Goal: Information Seeking & Learning: Stay updated

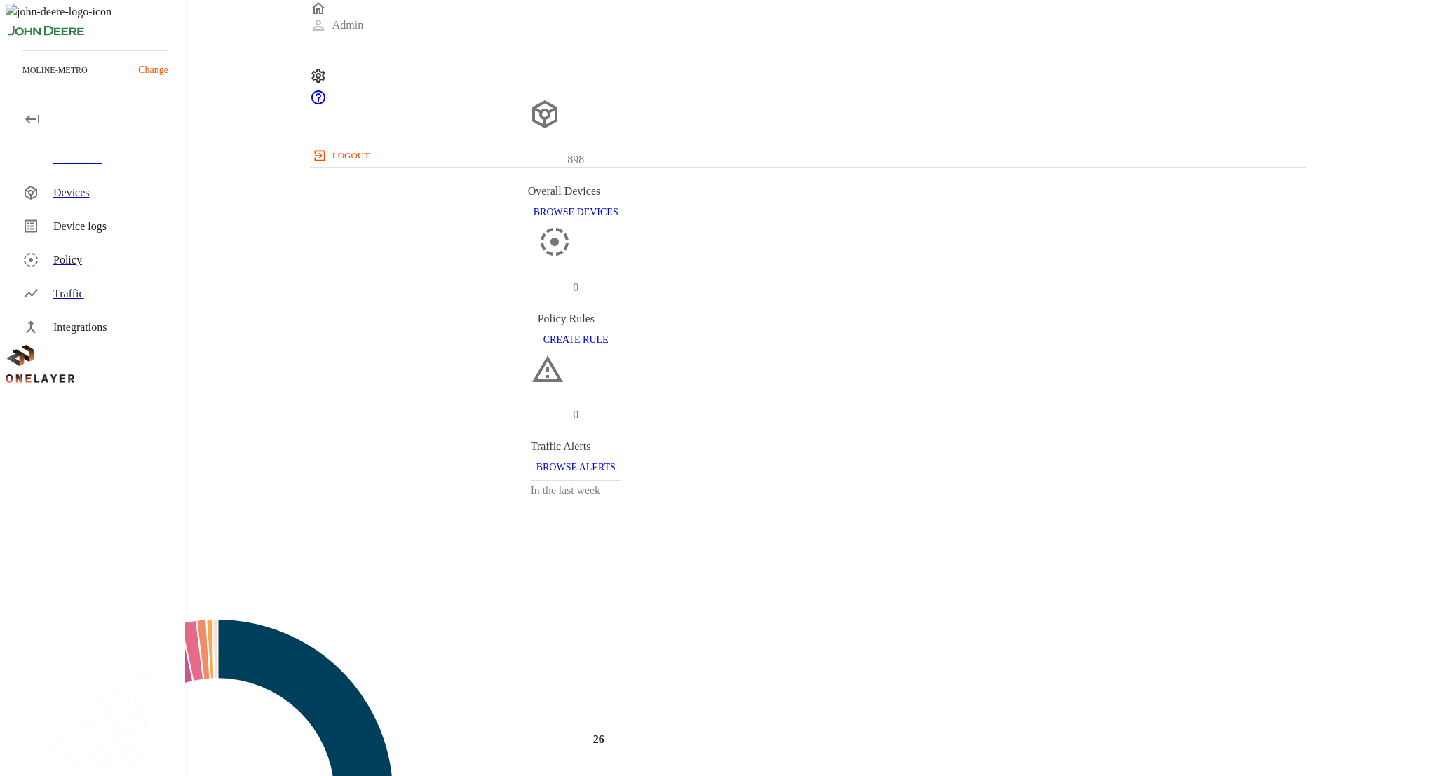
scroll to position [18, 0]
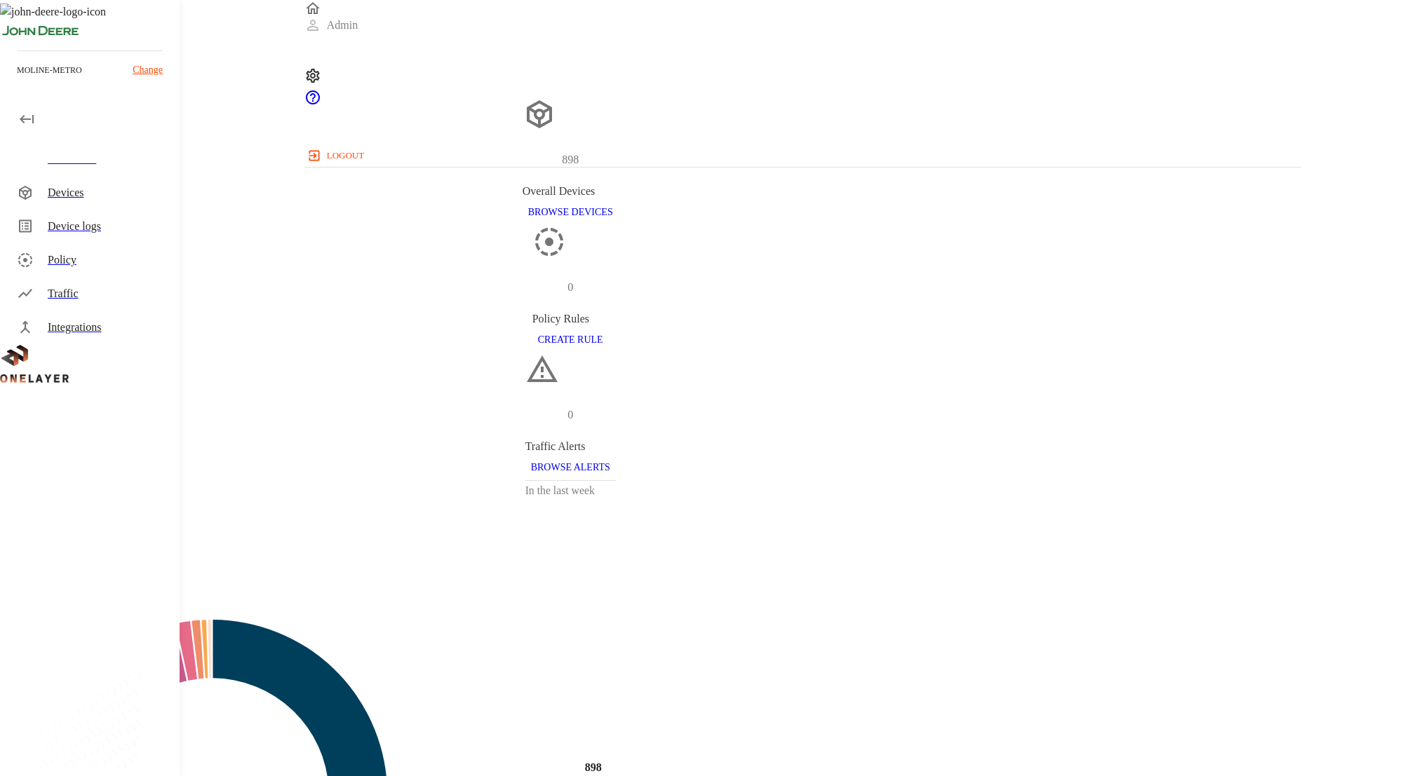
click at [95, 303] on div "Traffic" at bounding box center [93, 294] width 174 height 34
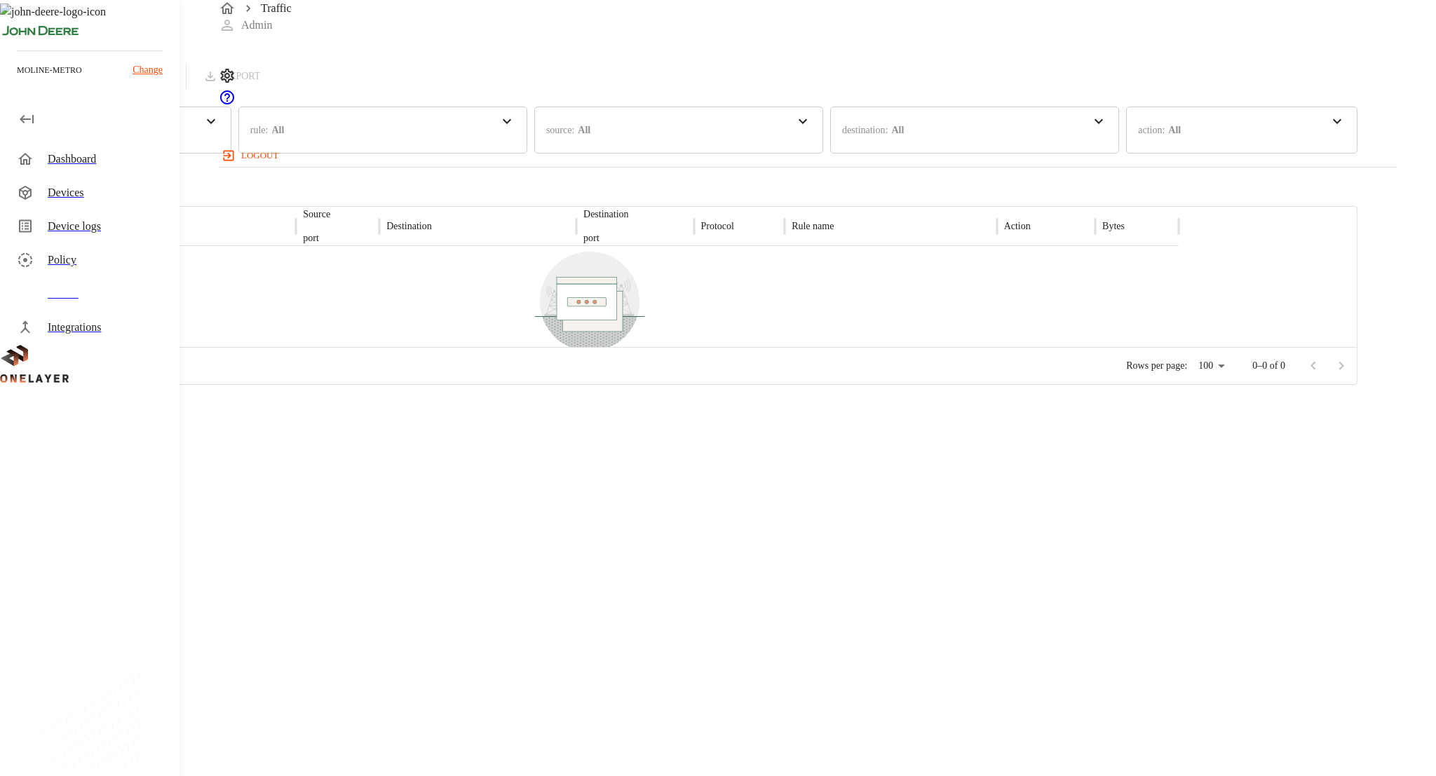
click at [231, 125] on div "time : Last 24 hours" at bounding box center [115, 130] width 231 height 47
click at [378, 64] on div "Traffic Logs Last update: 0 minutes ago 09/14/2025 07:51:01 PM Refresh EXPORT t…" at bounding box center [679, 192] width 1358 height 385
click at [74, 302] on div "Traffic" at bounding box center [108, 293] width 121 height 17
click at [1294, 90] on div "Last update: 2 minutes ago 09/14/2025 07:51:01 PM Refresh EXPORT" at bounding box center [679, 77] width 1358 height 26
click at [171, 78] on button "Refresh" at bounding box center [135, 77] width 71 height 26
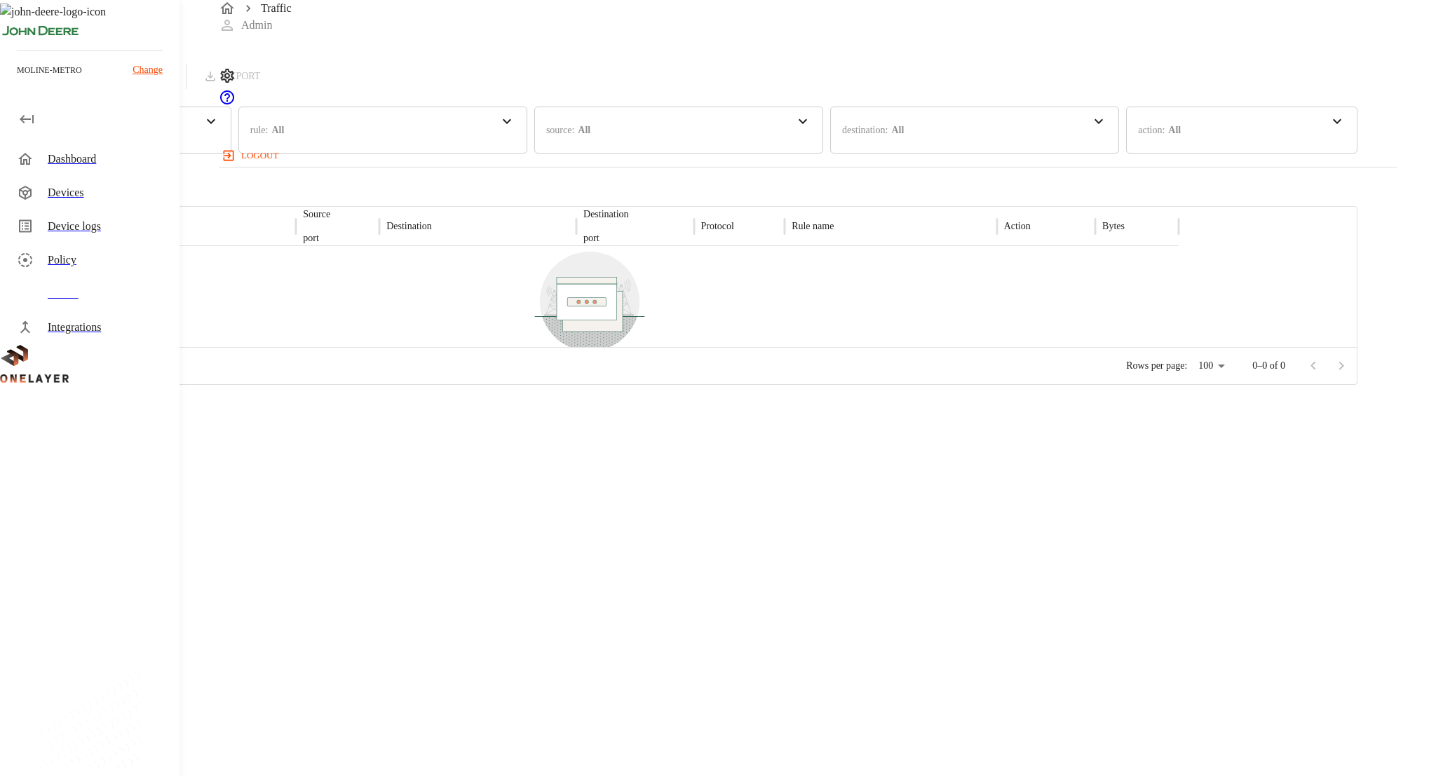
click at [1261, 67] on div "Last update: 0 minutes ago 09/14/2025 07:53:31 PM Refresh EXPORT" at bounding box center [679, 77] width 1358 height 26
click at [1261, 70] on div "Last update: 0 minutes ago 09/14/2025 07:53:31 PM Refresh EXPORT" at bounding box center [679, 77] width 1358 height 26
click at [171, 79] on button "Refresh" at bounding box center [135, 77] width 71 height 26
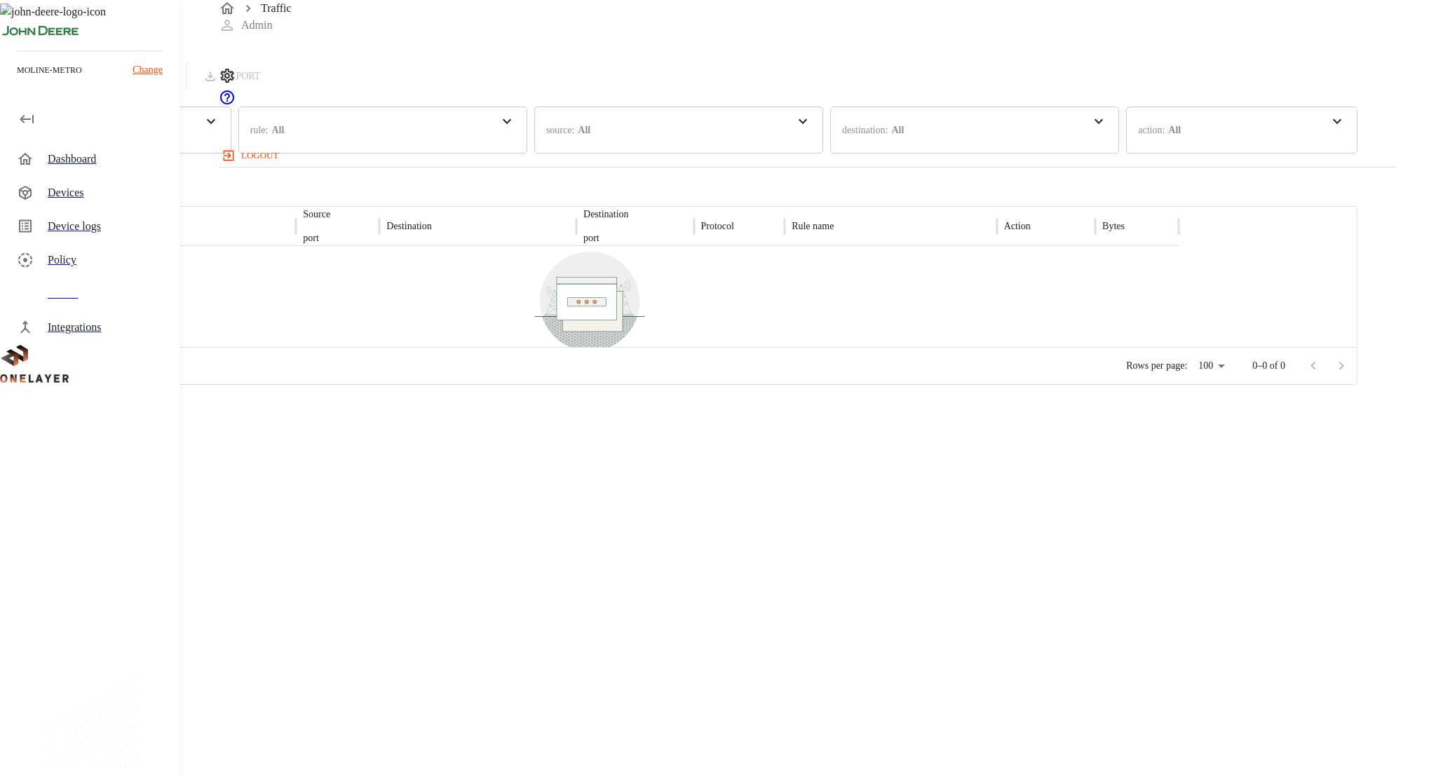
click at [117, 83] on icon "button" at bounding box center [110, 76] width 14 height 14
click at [171, 79] on button "Refresh" at bounding box center [135, 77] width 71 height 26
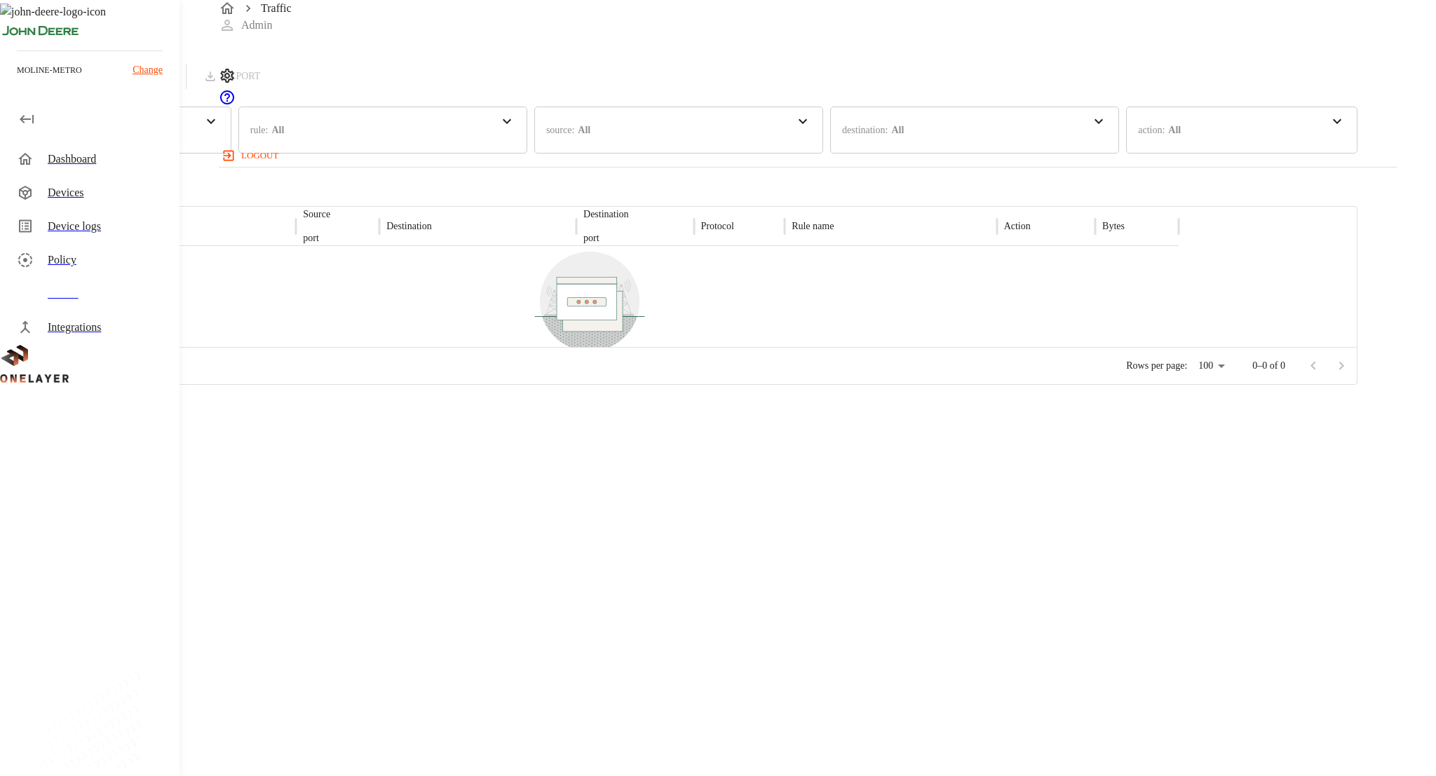
click at [117, 83] on icon "button" at bounding box center [110, 76] width 14 height 14
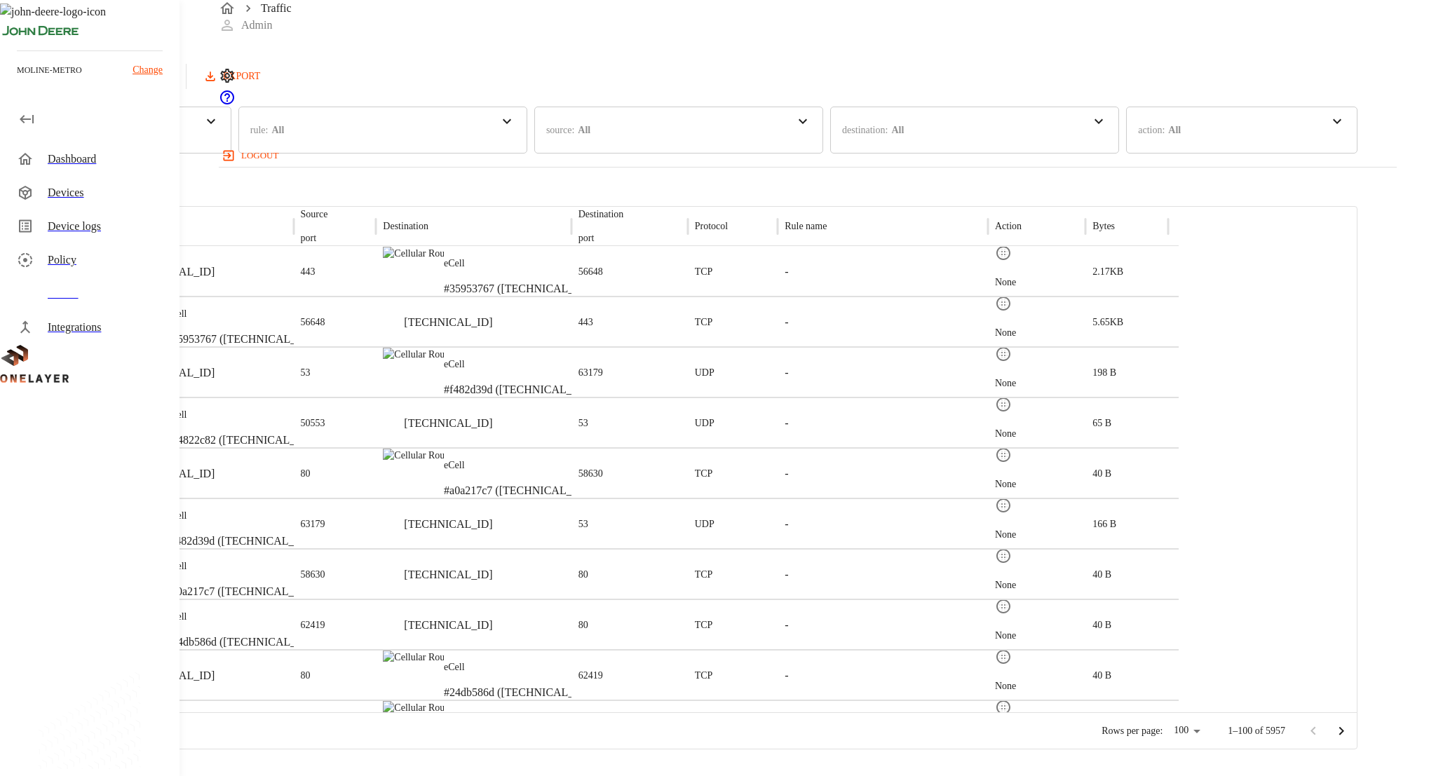
click at [117, 83] on icon "button" at bounding box center [110, 76] width 14 height 14
click at [134, 260] on div "Policy" at bounding box center [108, 260] width 121 height 17
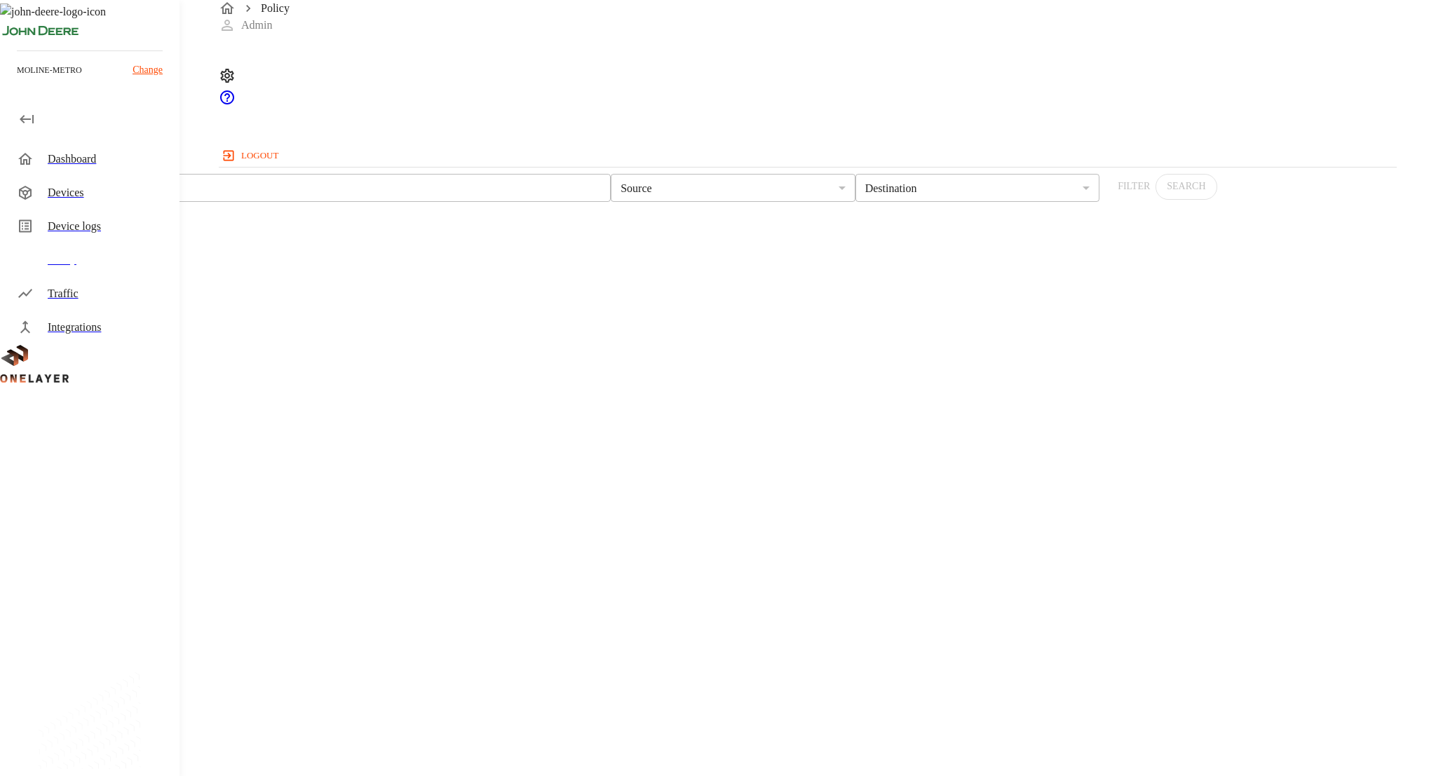
click at [134, 196] on div "Devices" at bounding box center [108, 192] width 121 height 17
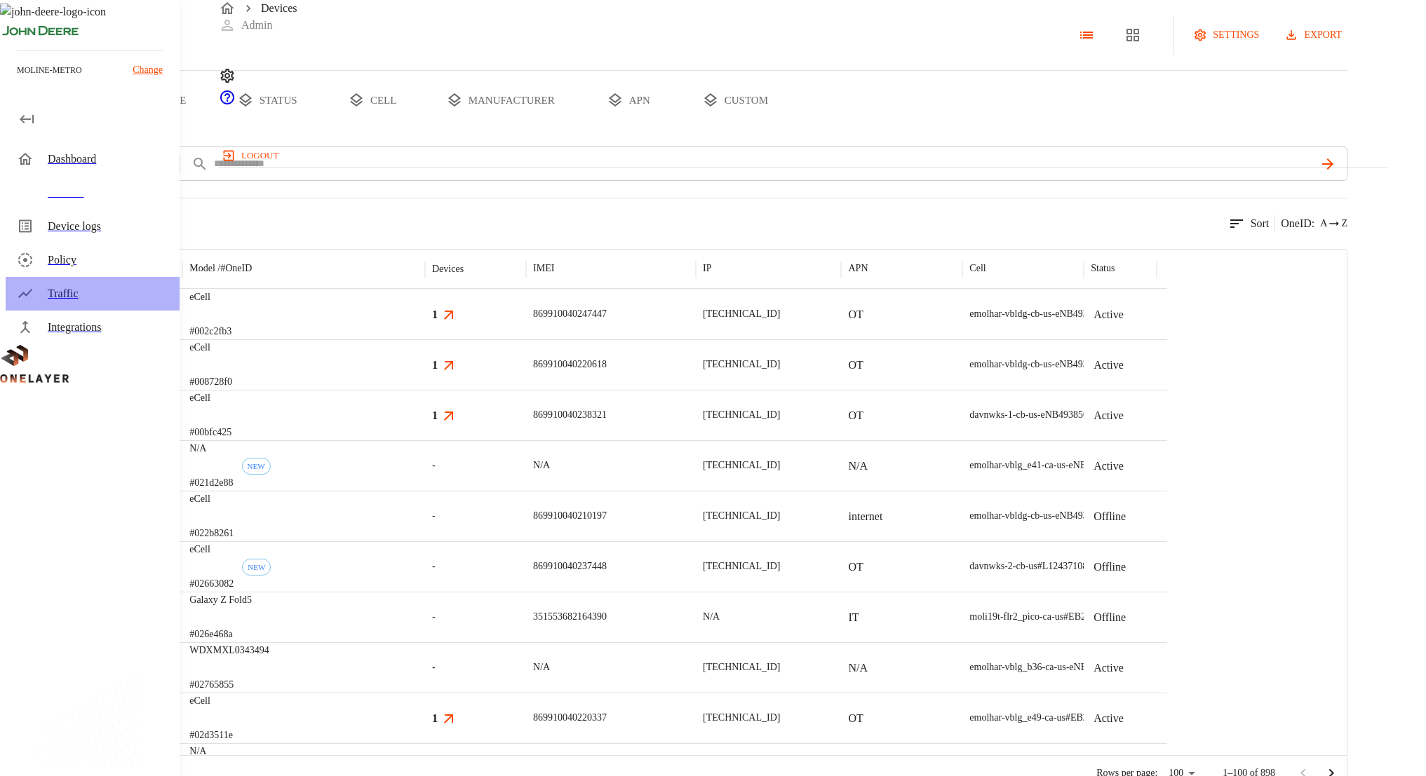
click at [98, 292] on div "Traffic" at bounding box center [108, 293] width 121 height 17
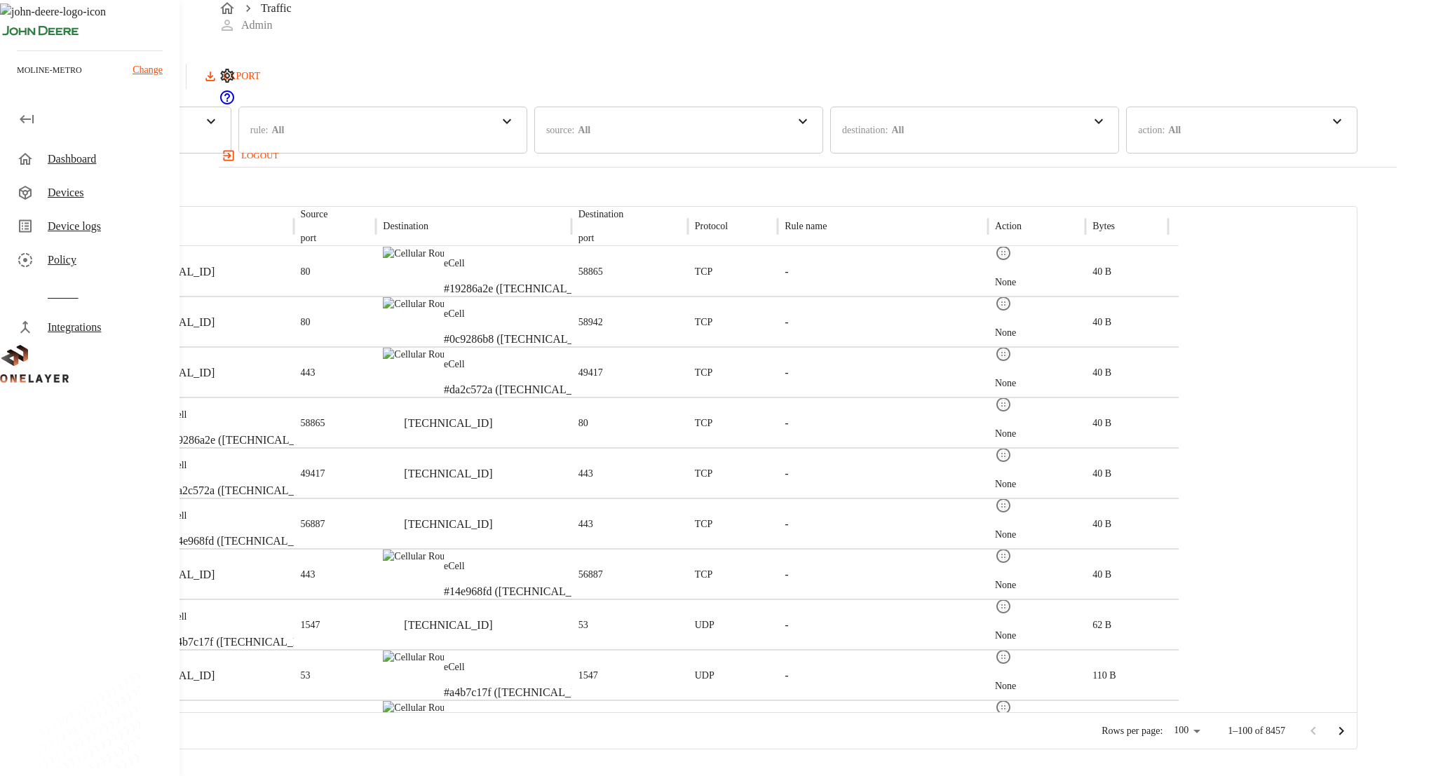
click at [104, 157] on div "Dashboard" at bounding box center [108, 159] width 121 height 17
